Goal: Transaction & Acquisition: Purchase product/service

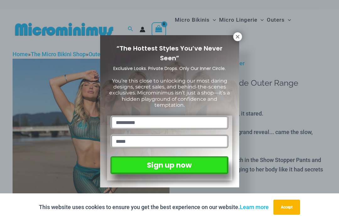
click at [238, 35] on icon at bounding box center [236, 36] width 3 height 3
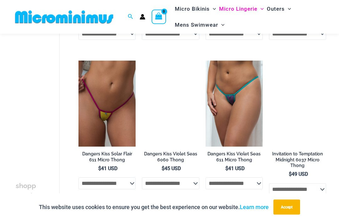
scroll to position [322, 0]
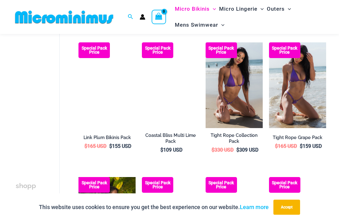
scroll to position [844, 0]
